Goal: Check status

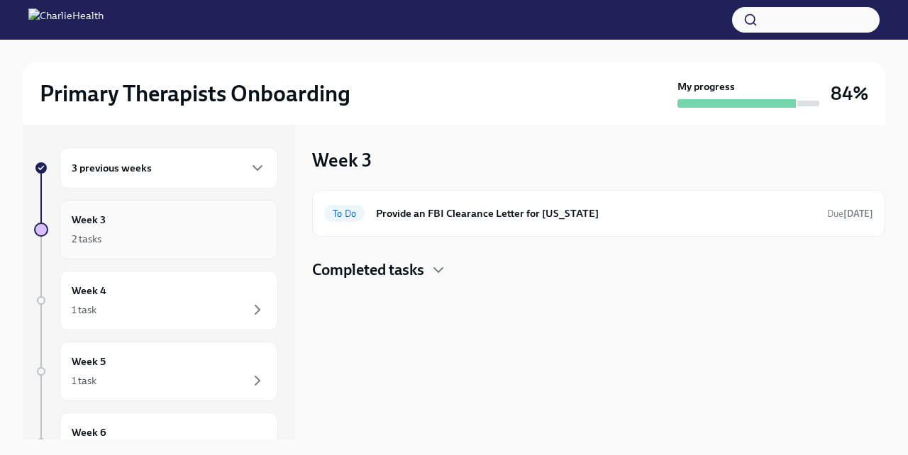
click at [192, 238] on div "2 tasks" at bounding box center [169, 239] width 194 height 17
click at [155, 177] on div "3 previous weeks" at bounding box center [169, 168] width 218 height 41
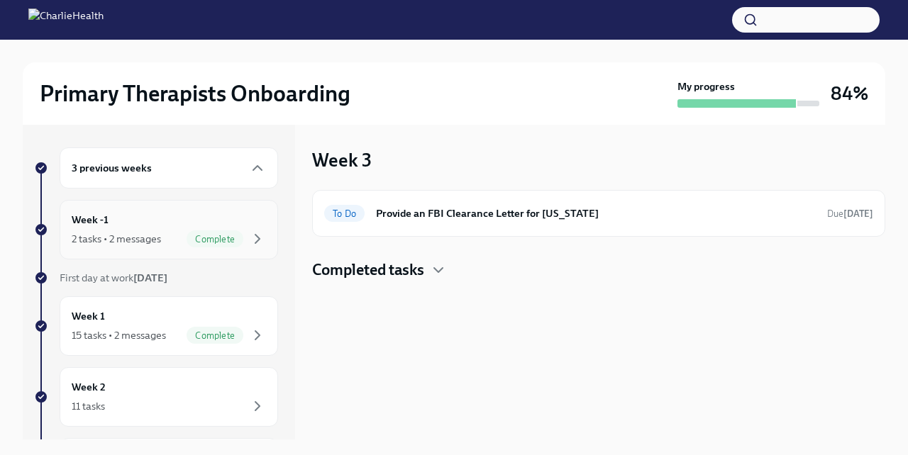
click at [145, 231] on div "2 tasks • 2 messages Complete" at bounding box center [169, 239] width 194 height 17
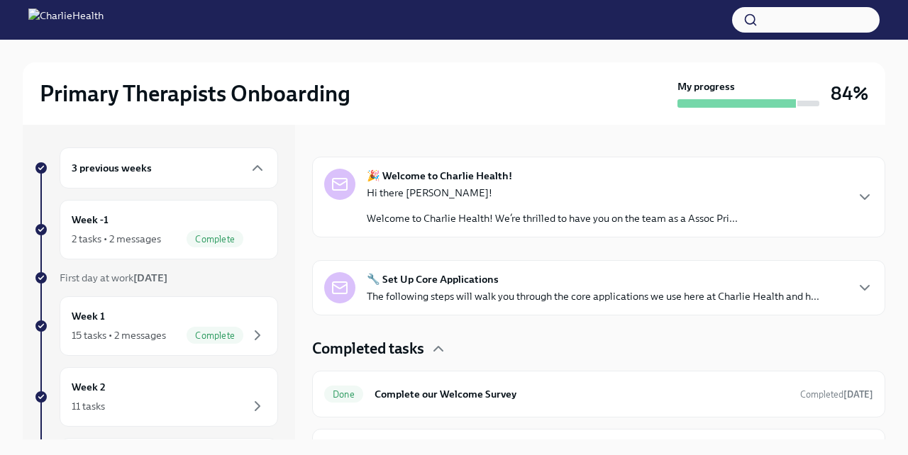
scroll to position [187, 0]
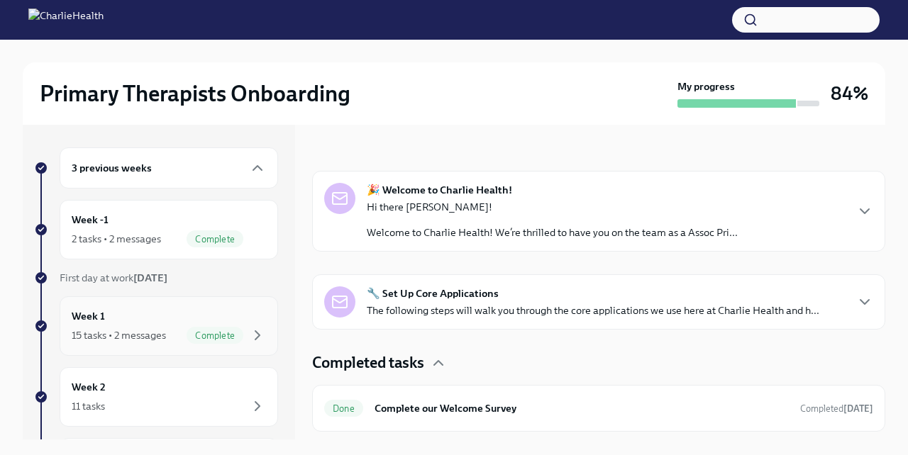
click at [167, 314] on div "Week 1 15 tasks • 2 messages Complete" at bounding box center [169, 326] width 194 height 35
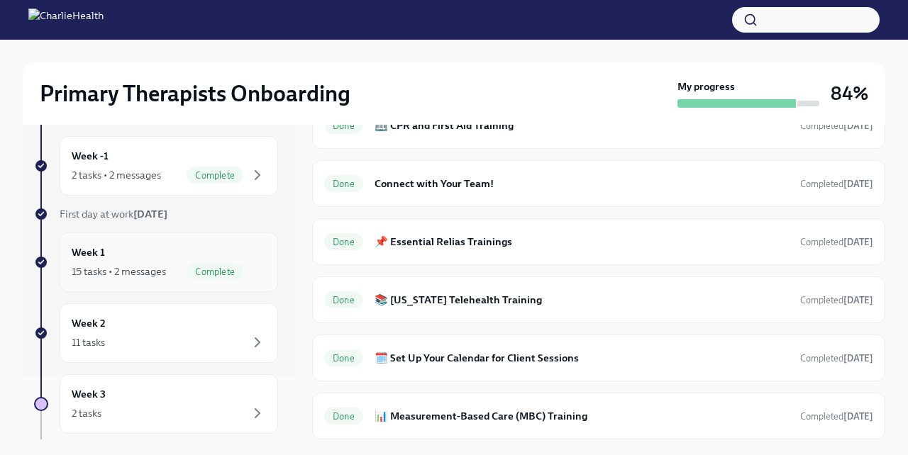
scroll to position [67, 0]
click at [178, 325] on div "Week 2 11 tasks" at bounding box center [169, 329] width 194 height 35
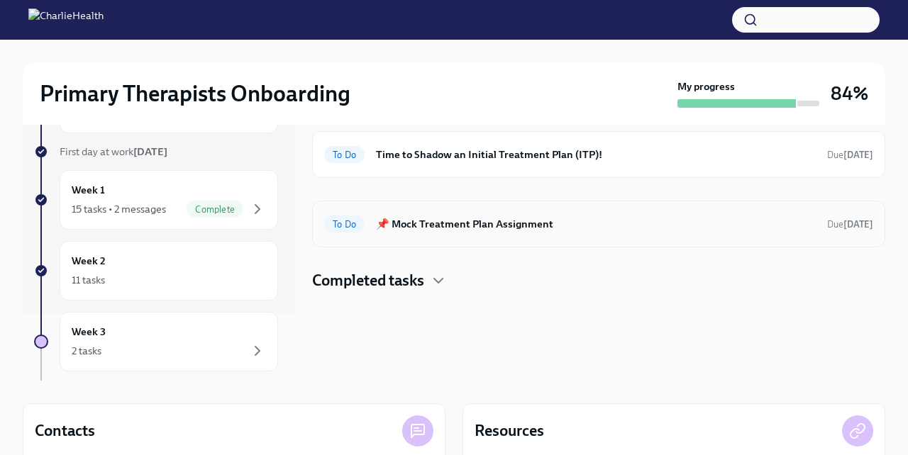
scroll to position [57, 0]
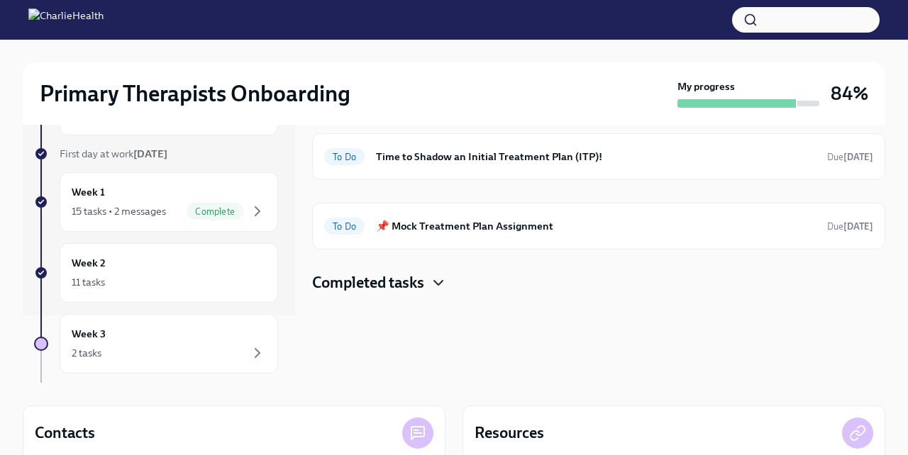
click at [438, 284] on icon "button" at bounding box center [438, 282] width 17 height 17
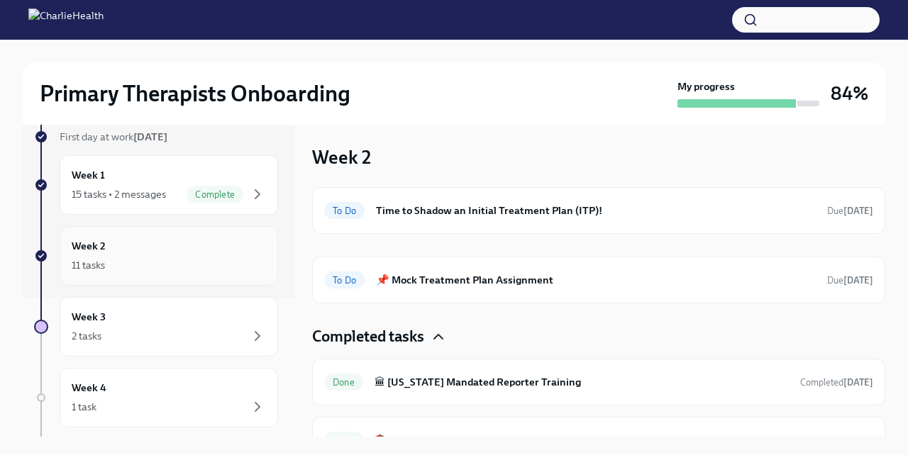
scroll to position [145, 0]
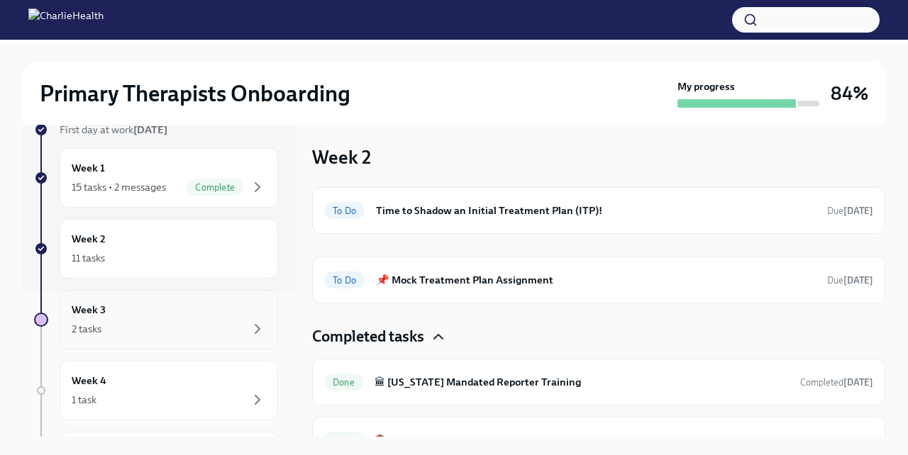
click at [223, 328] on div "2 tasks" at bounding box center [169, 329] width 194 height 17
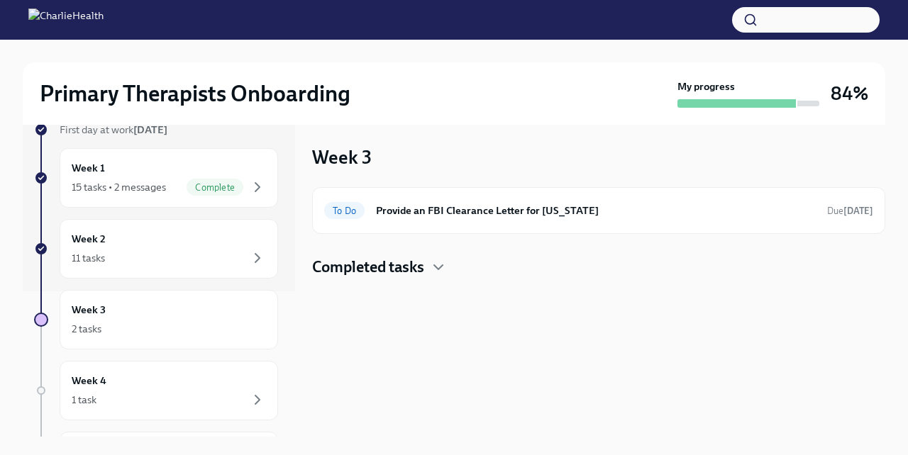
click at [403, 265] on h4 "Completed tasks" at bounding box center [368, 267] width 112 height 21
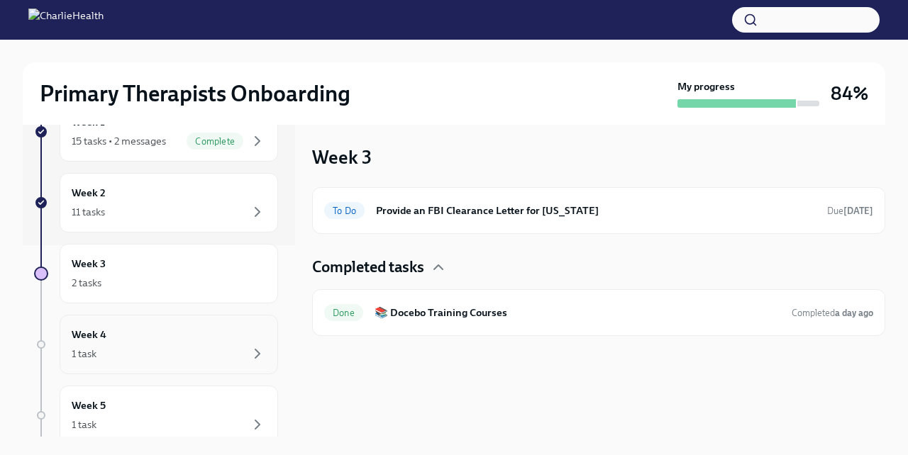
click at [109, 350] on div "1 task" at bounding box center [169, 353] width 194 height 17
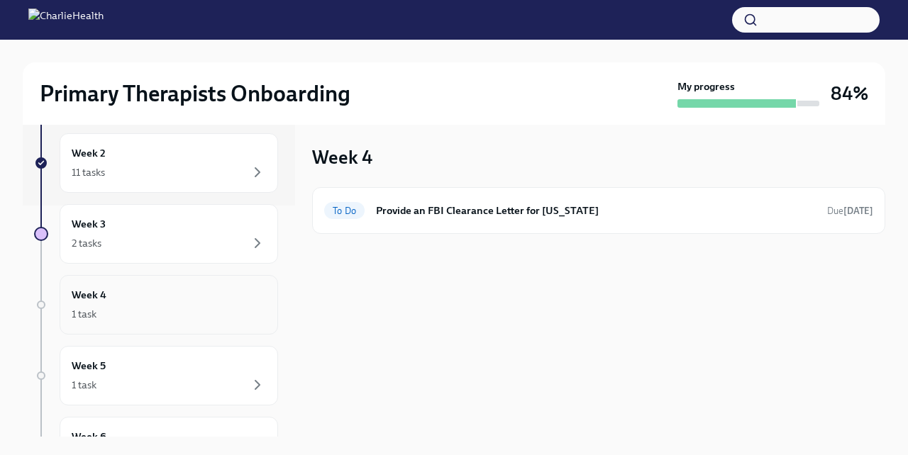
scroll to position [241, 0]
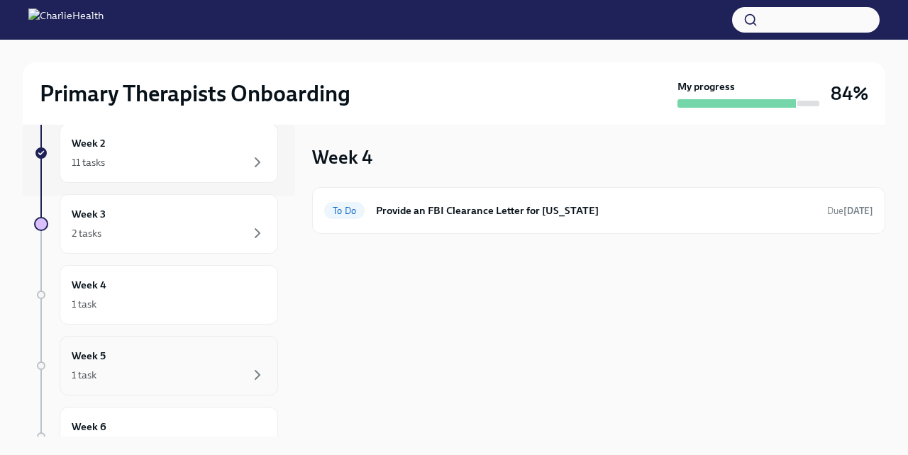
click at [179, 360] on div "Week 5 1 task" at bounding box center [169, 365] width 194 height 35
click at [180, 387] on div "Week 6 1 task" at bounding box center [169, 368] width 218 height 60
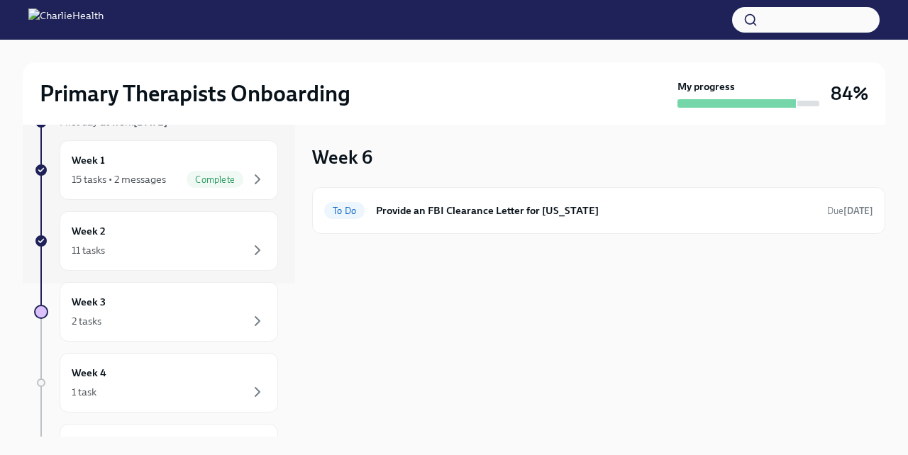
scroll to position [152, 0]
click at [210, 323] on div "2 tasks" at bounding box center [169, 322] width 194 height 17
click at [344, 282] on div "Week 3 To Do Provide an FBI Clearance Letter for [US_STATE] Due [DATE] Complete…" at bounding box center [598, 279] width 573 height 315
click at [354, 268] on h4 "Completed tasks" at bounding box center [368, 267] width 112 height 21
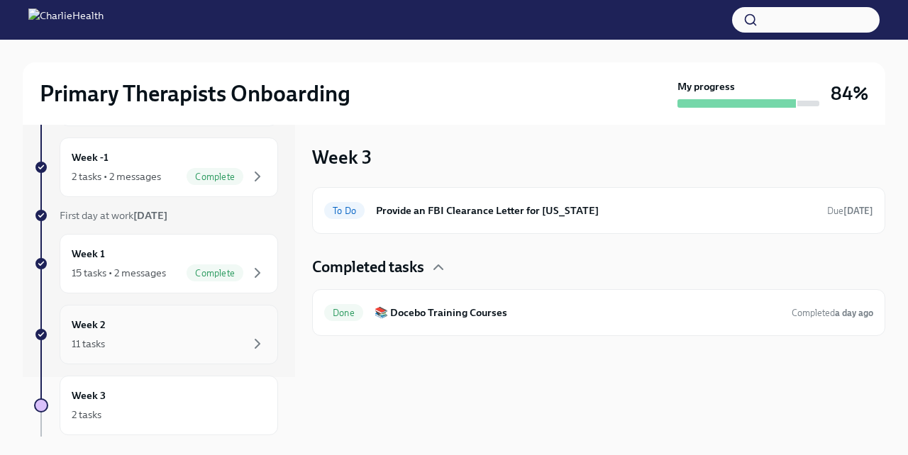
scroll to position [58, 0]
